Goal: Task Accomplishment & Management: Manage account settings

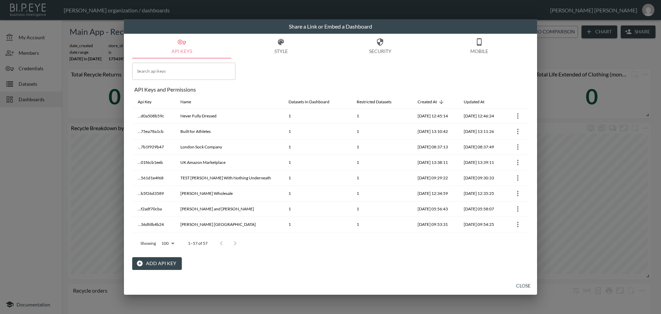
click at [154, 264] on button "Add API Key" at bounding box center [157, 263] width 50 height 13
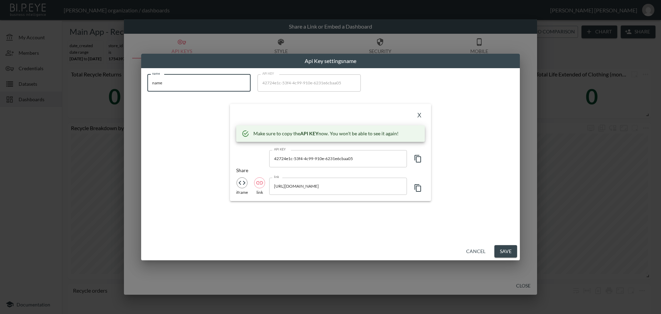
drag, startPoint x: 180, startPoint y: 78, endPoint x: 116, endPoint y: 89, distance: 65.4
click at [116, 89] on div "Api Key settings name name name name API KEY 42724e1c-53f4-4c99-910e-6231e6cbaa…" at bounding box center [330, 157] width 661 height 314
type input "Healf"
click at [417, 158] on icon "button" at bounding box center [418, 159] width 8 height 8
click at [421, 117] on button "X" at bounding box center [419, 115] width 11 height 11
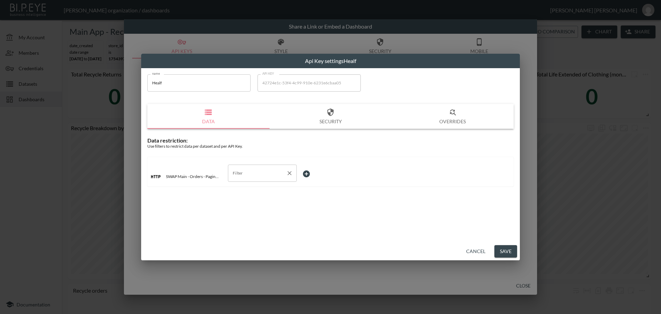
click at [267, 173] on input "Filter" at bounding box center [257, 173] width 52 height 11
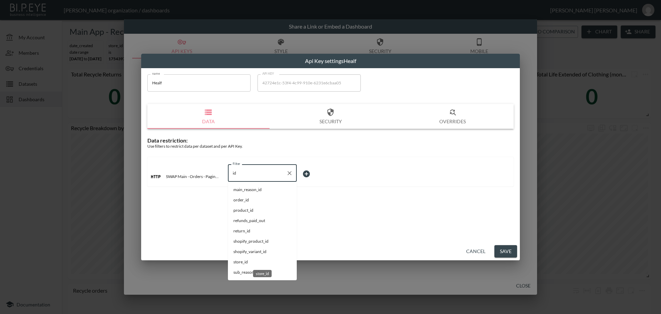
click at [243, 263] on span "store_id" at bounding box center [263, 262] width 58 height 6
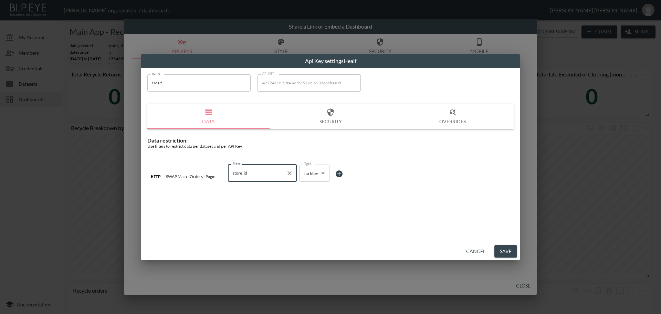
type input "store_id"
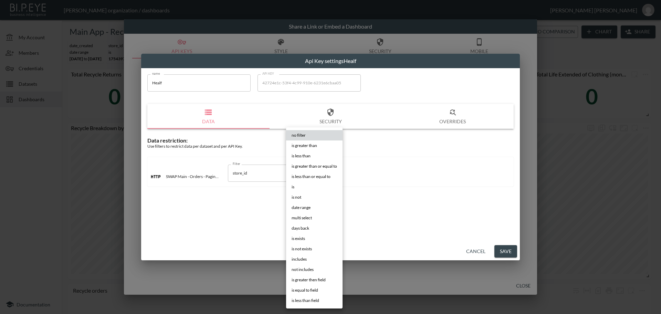
click at [326, 174] on body "BI.P.EYE, Interactive Analytics Dashboards - app [PERSON_NAME] organization / d…" at bounding box center [330, 157] width 661 height 314
click at [317, 187] on li "is" at bounding box center [314, 187] width 56 height 10
type input "is"
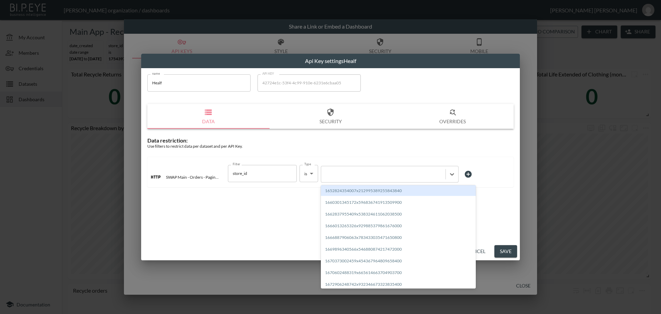
click at [365, 175] on div at bounding box center [383, 174] width 117 height 7
paste input "1728598690845x279209749811036160"
type input "1728598690845x279209749811036160"
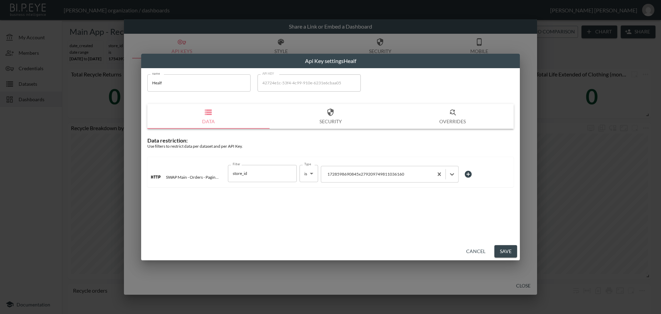
click at [502, 252] on button "Save" at bounding box center [506, 251] width 23 height 13
